Goal: Task Accomplishment & Management: Complete application form

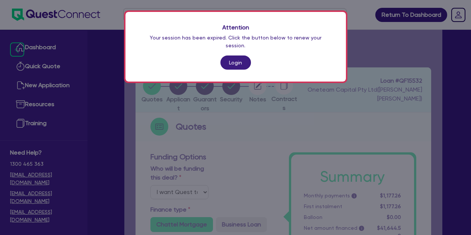
select select "Quest Finance - Own Book"
select select "PRIMARY_ASSETS"
select select "HEAVY_TRUCKS"
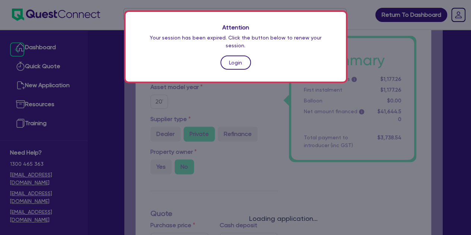
click at [242, 61] on link "Login" at bounding box center [235, 62] width 31 height 14
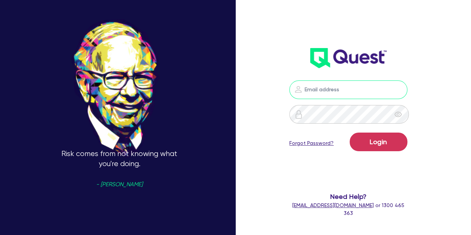
type input "[PERSON_NAME][EMAIL_ADDRESS][PERSON_NAME][DOMAIN_NAME]"
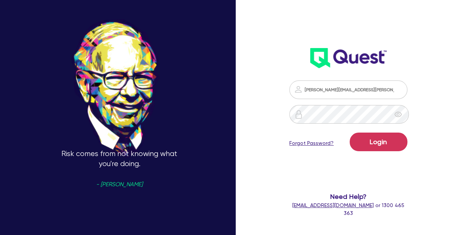
click at [354, 139] on div "Login Forgot Password?" at bounding box center [348, 144] width 118 height 22
click at [368, 139] on button "Login" at bounding box center [379, 142] width 58 height 19
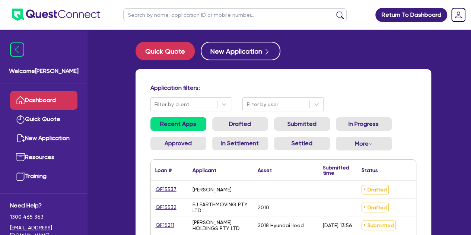
click at [162, 23] on ul at bounding box center [235, 14] width 238 height 29
click at [158, 20] on input "text" at bounding box center [234, 14] width 223 height 13
type input "amber"
click at [334, 11] on button "submit" at bounding box center [340, 16] width 12 height 10
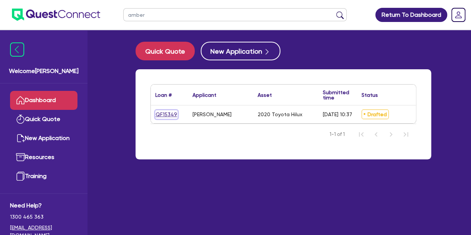
click at [168, 114] on link "QF15349" at bounding box center [166, 114] width 22 height 9
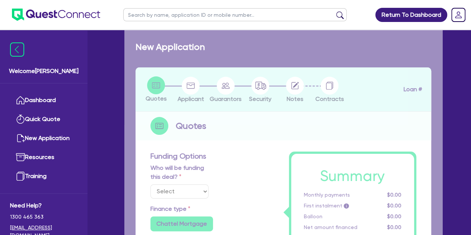
select select "Other"
select select "CARS_AND_LIGHT_TRUCKS"
type input "2020"
type input "25,888"
type input "4"
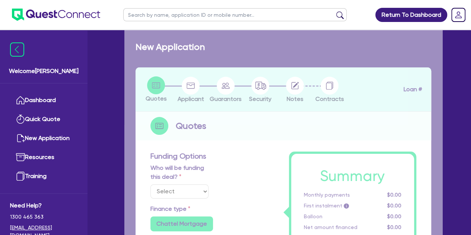
type input "1,118.92"
type input "13.95"
type input "995.45"
type input "900"
radio input "true"
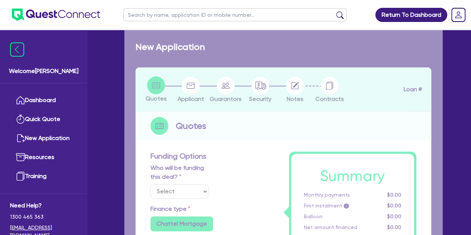
radio input "true"
select select "PASSENGER_VEHICLES"
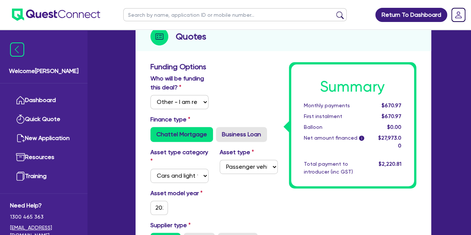
scroll to position [84, 0]
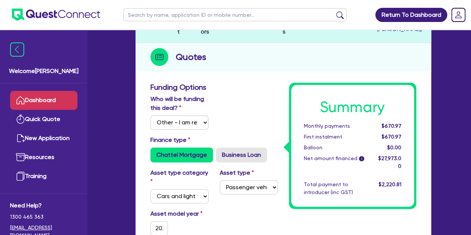
click at [32, 100] on link "Dashboard" at bounding box center [43, 100] width 67 height 19
